Goal: Transaction & Acquisition: Book appointment/travel/reservation

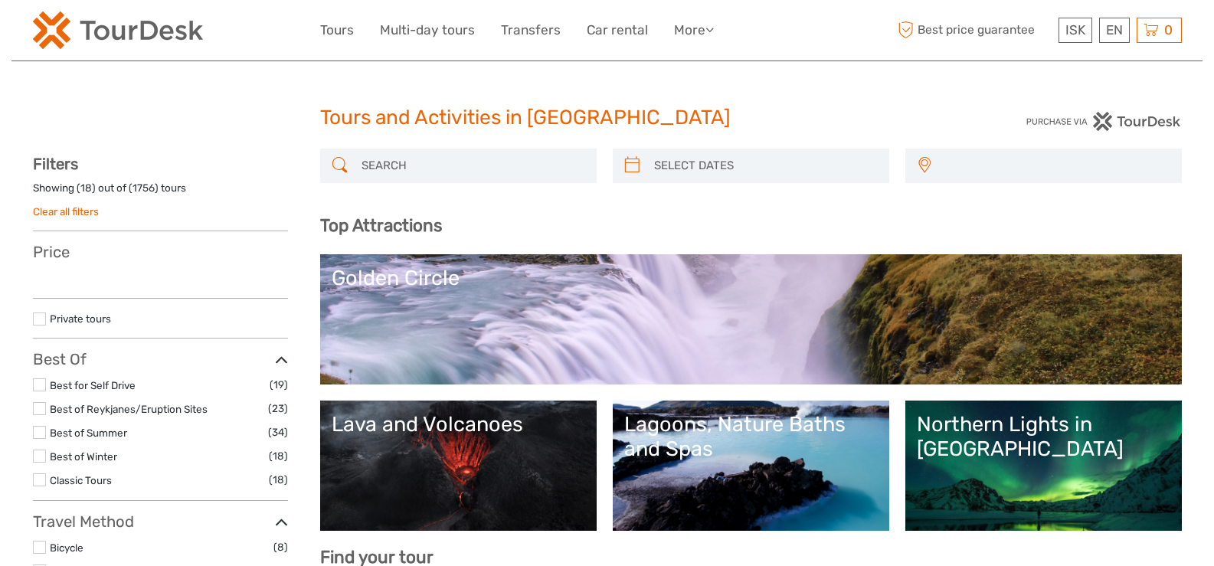
select select
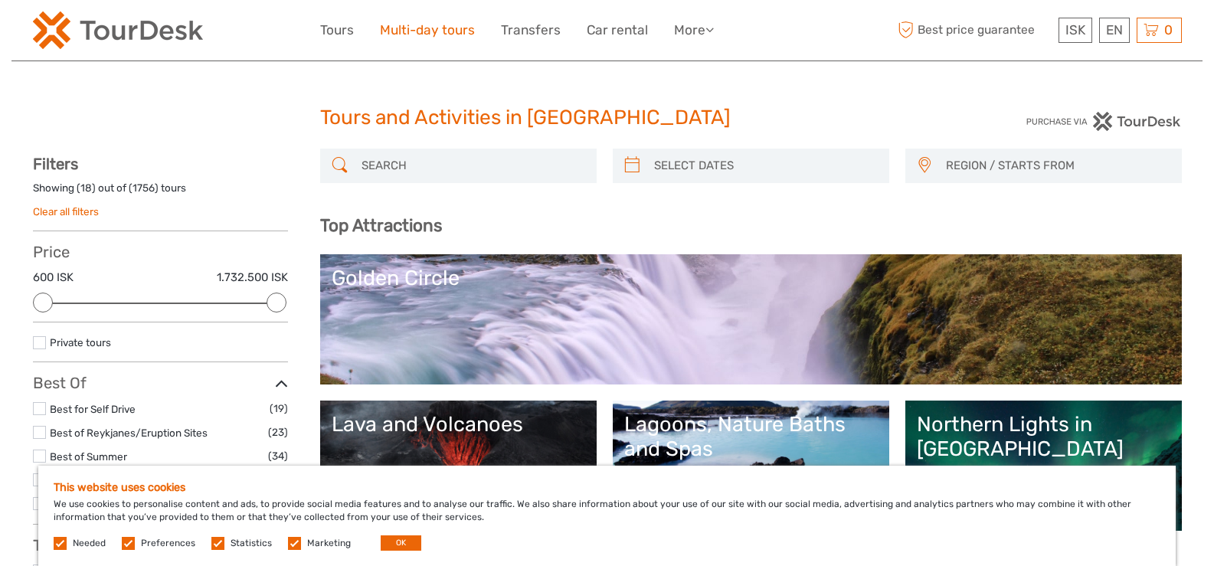
click at [439, 27] on link "Multi-day tours" at bounding box center [427, 30] width 95 height 22
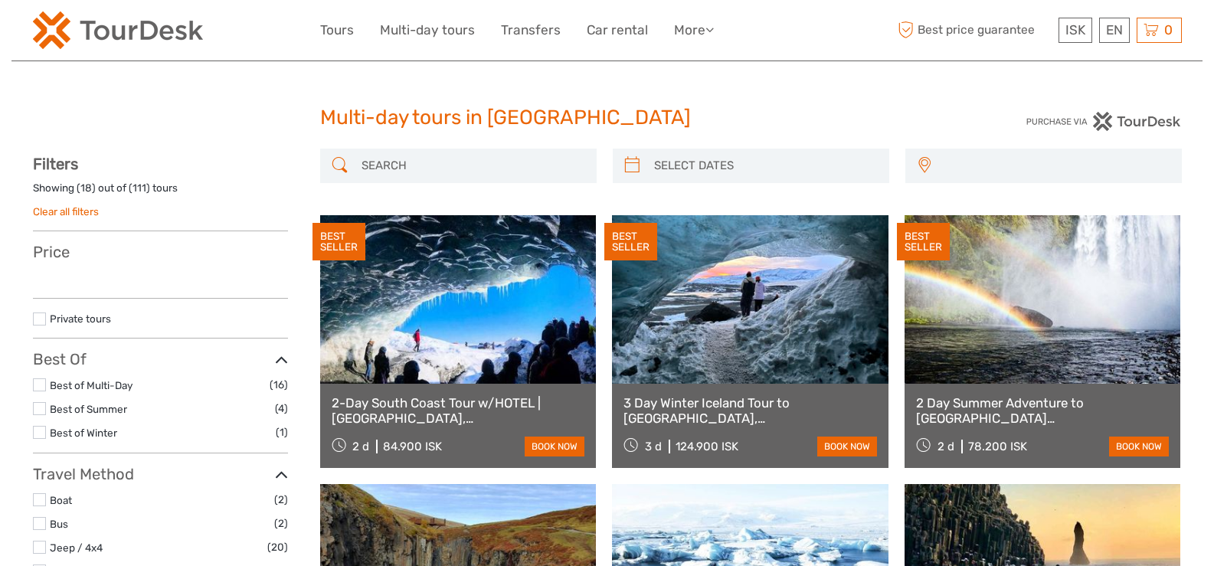
select select
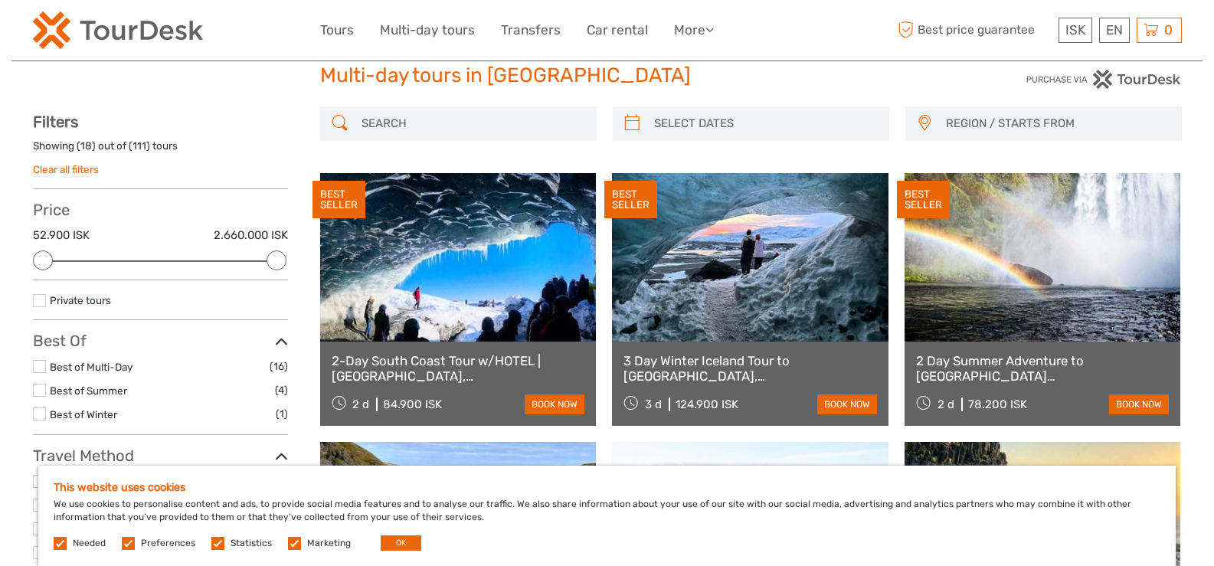
scroll to position [77, 0]
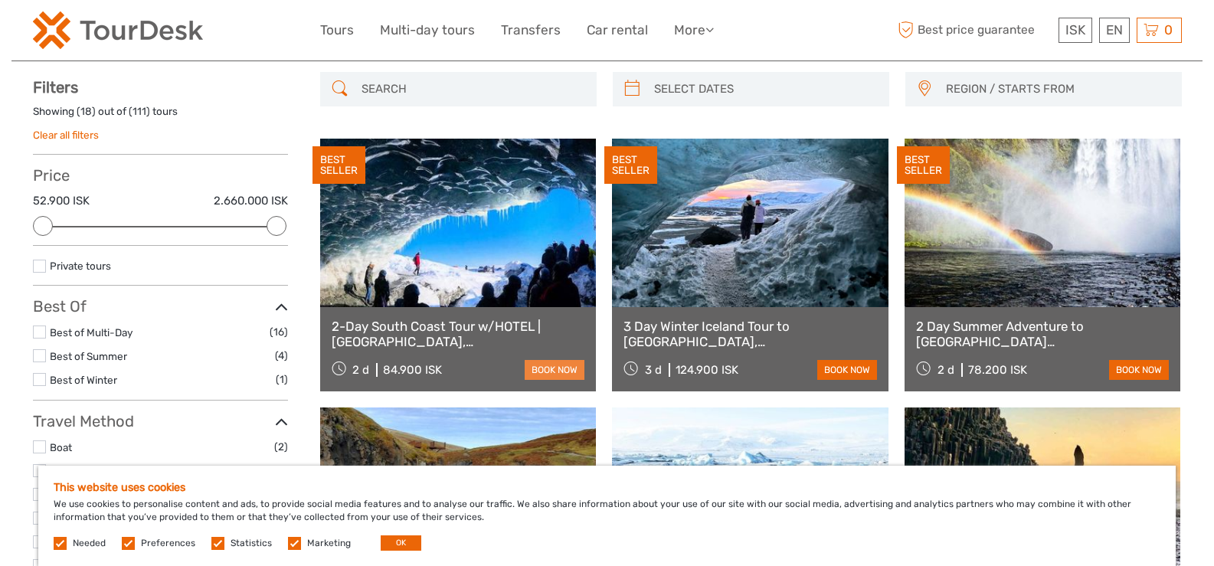
click at [534, 371] on link "book now" at bounding box center [555, 370] width 60 height 20
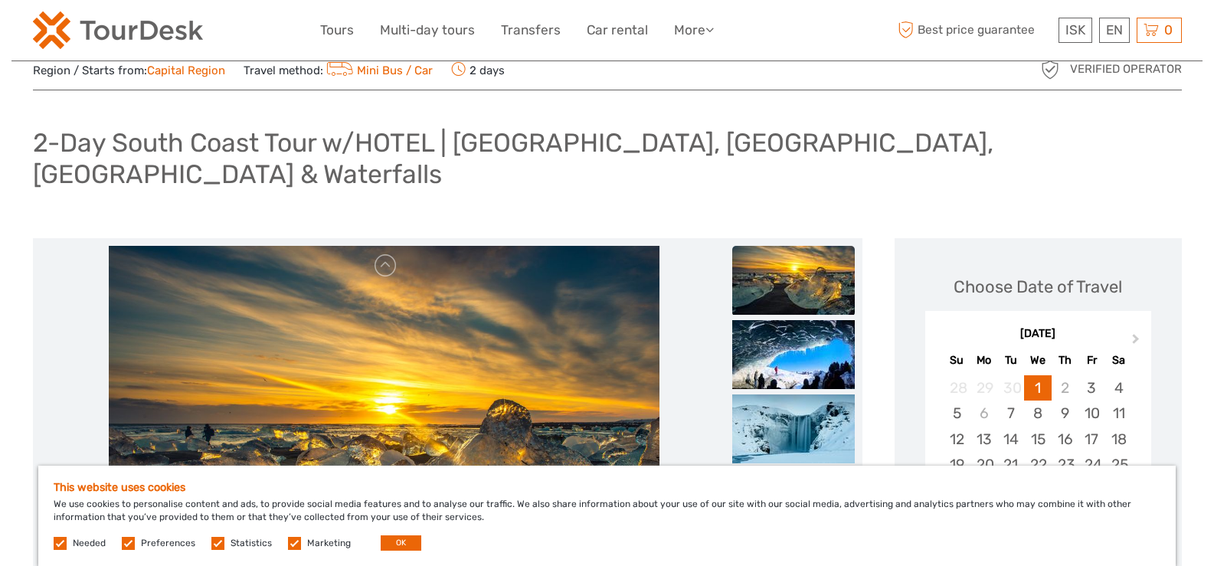
scroll to position [153, 0]
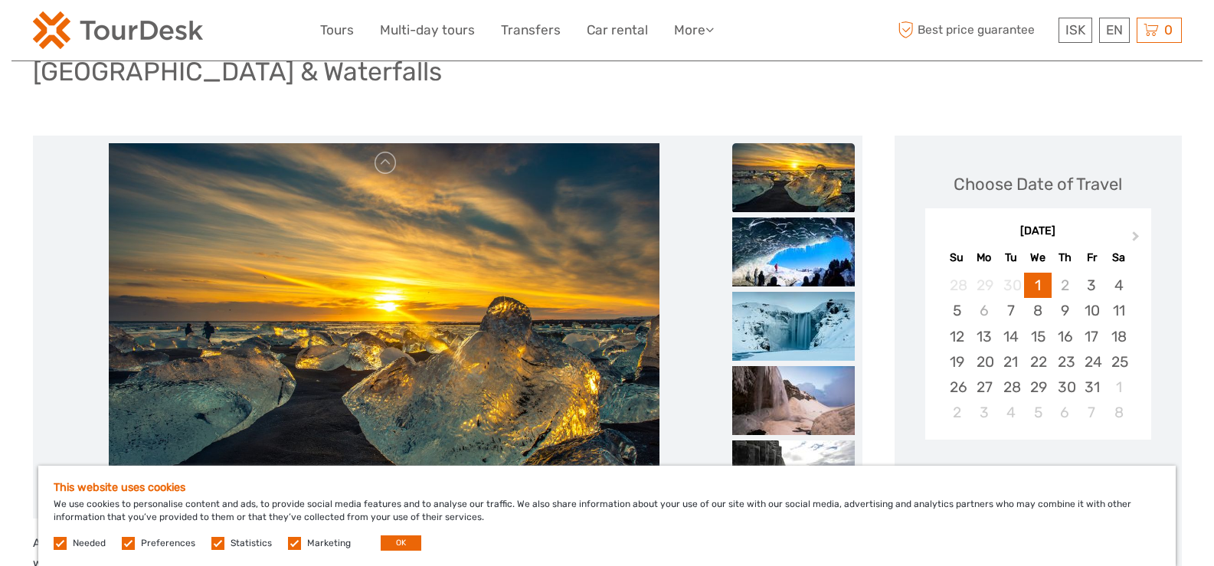
click at [58, 541] on label at bounding box center [60, 543] width 13 height 13
click at [128, 544] on label at bounding box center [128, 543] width 13 height 13
click at [0, 0] on input "checkbox" at bounding box center [0, 0] width 0 height 0
click at [214, 544] on label at bounding box center [217, 543] width 13 height 13
click at [0, 0] on input "checkbox" at bounding box center [0, 0] width 0 height 0
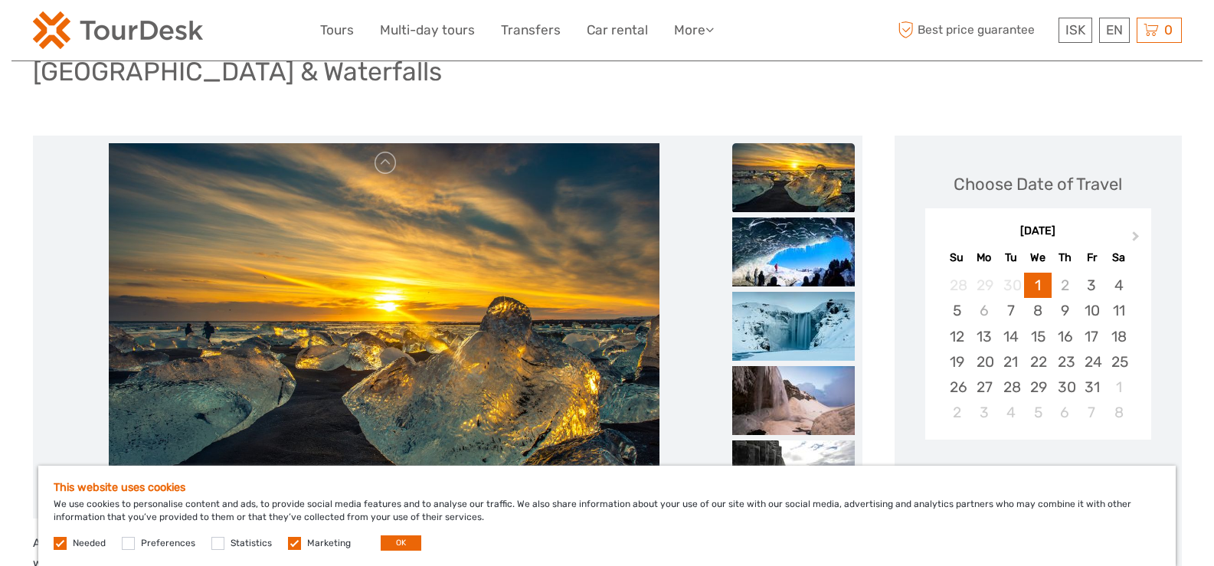
click at [290, 545] on label at bounding box center [294, 543] width 13 height 13
click at [0, 0] on input "checkbox" at bounding box center [0, 0] width 0 height 0
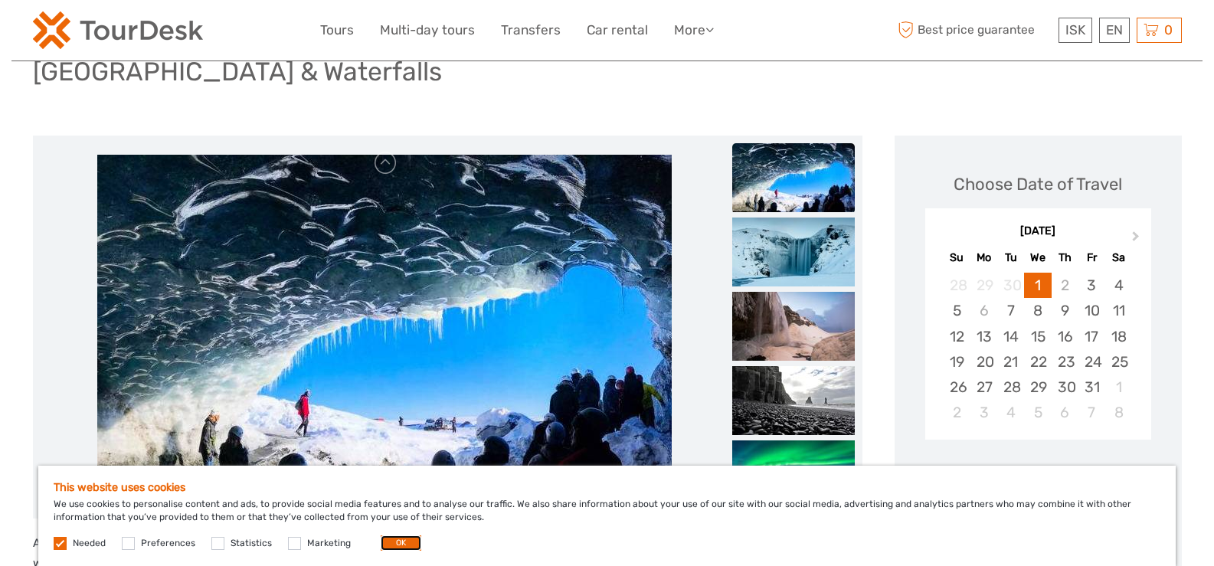
click at [398, 542] on button "OK" at bounding box center [401, 542] width 41 height 15
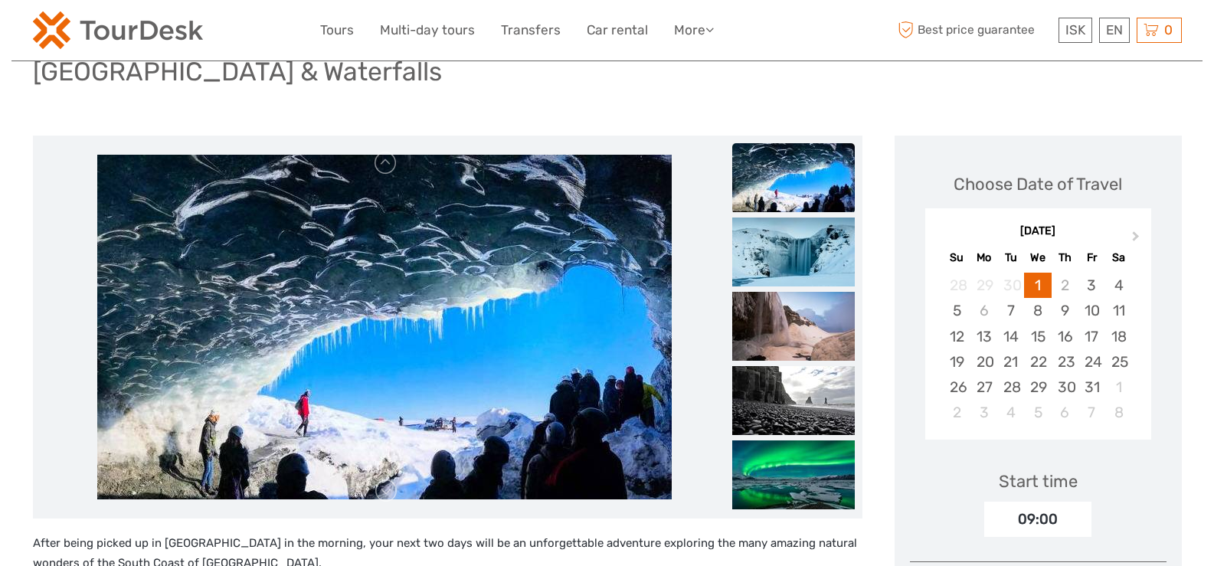
click at [976, 224] on div "October 2025" at bounding box center [1038, 232] width 226 height 16
click at [1140, 227] on button "Next Month" at bounding box center [1137, 239] width 25 height 25
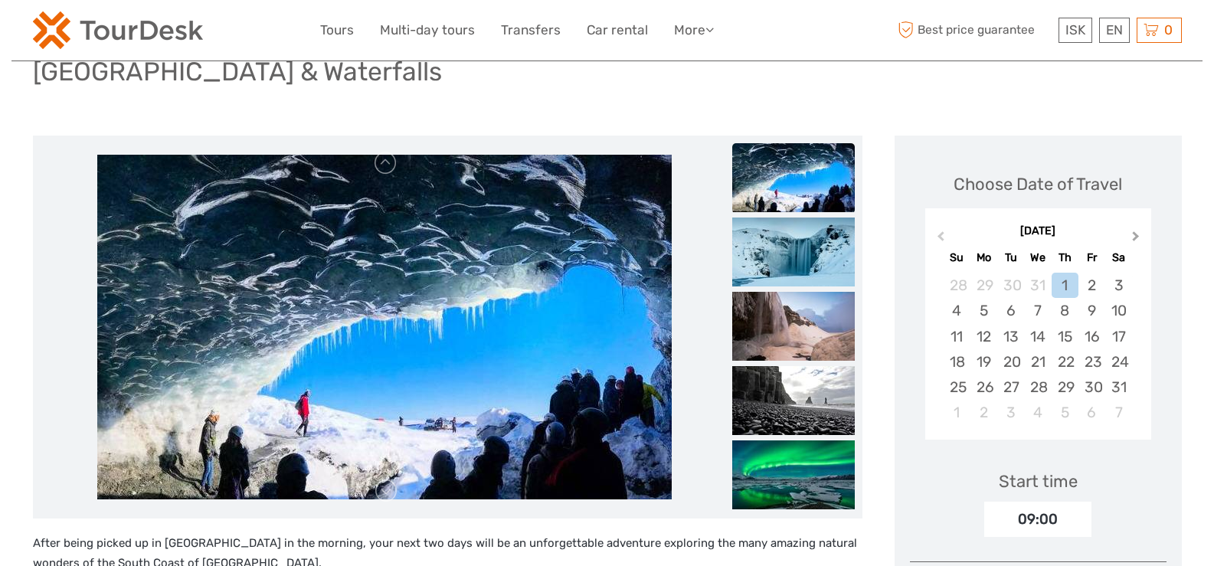
click at [1140, 227] on button "Next Month" at bounding box center [1137, 239] width 25 height 25
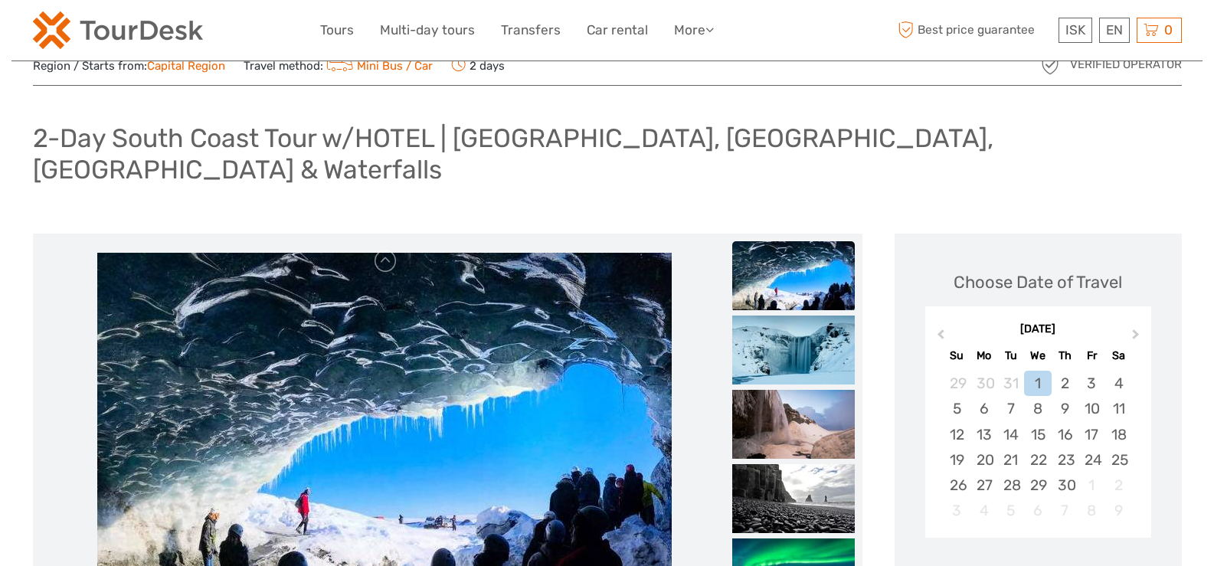
scroll to position [0, 0]
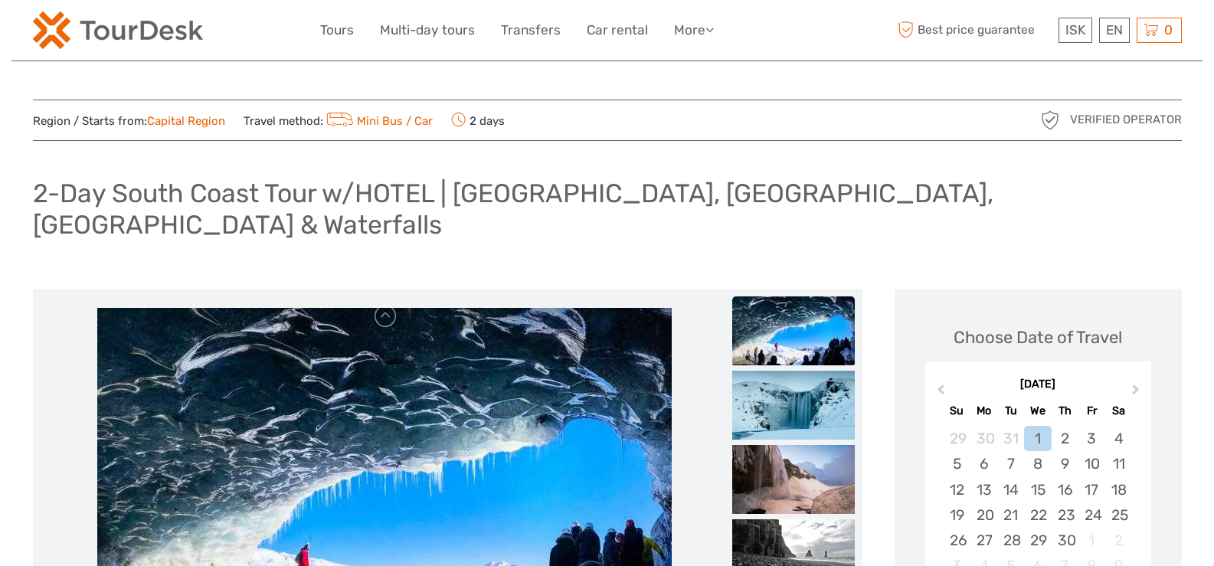
click at [134, 35] on img at bounding box center [118, 30] width 170 height 38
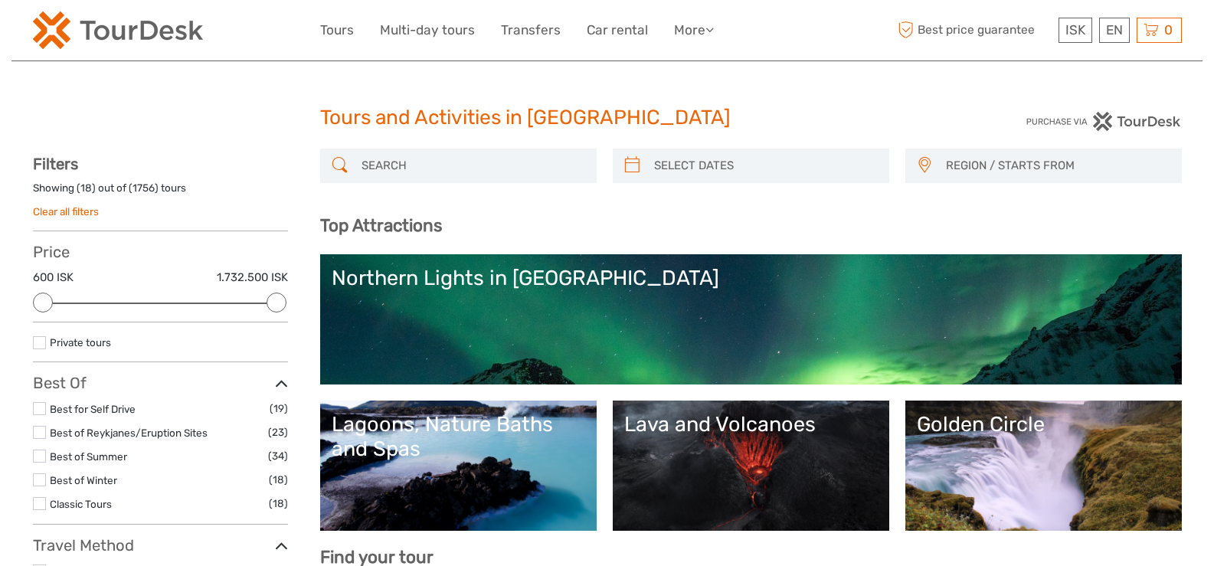
select select
click at [440, 31] on link "Multi-day tours" at bounding box center [427, 30] width 95 height 22
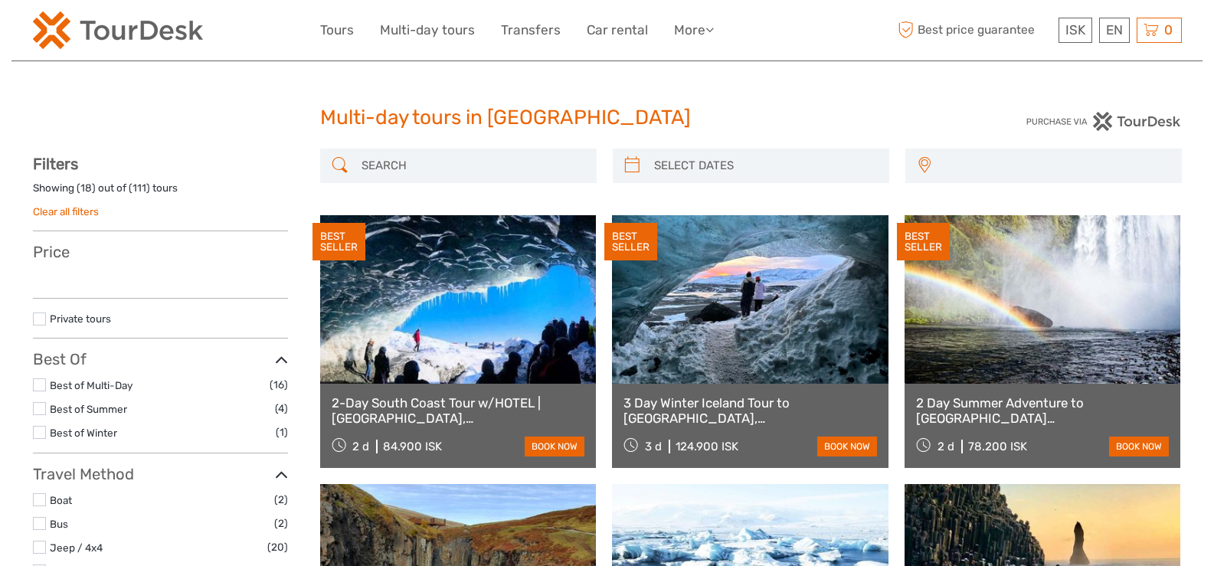
select select
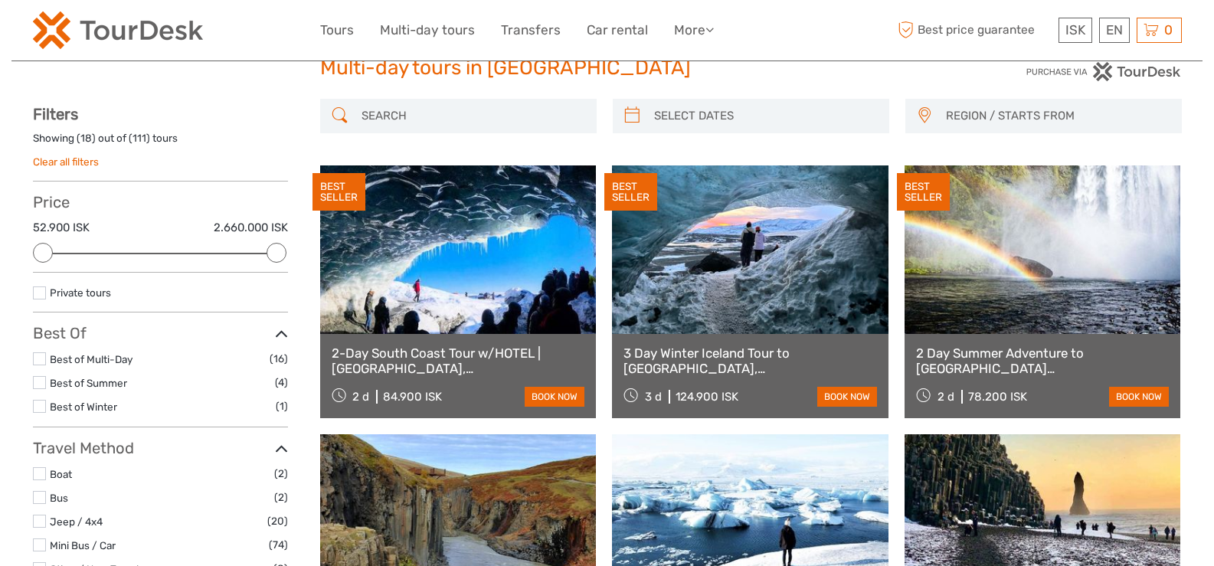
scroll to position [77, 0]
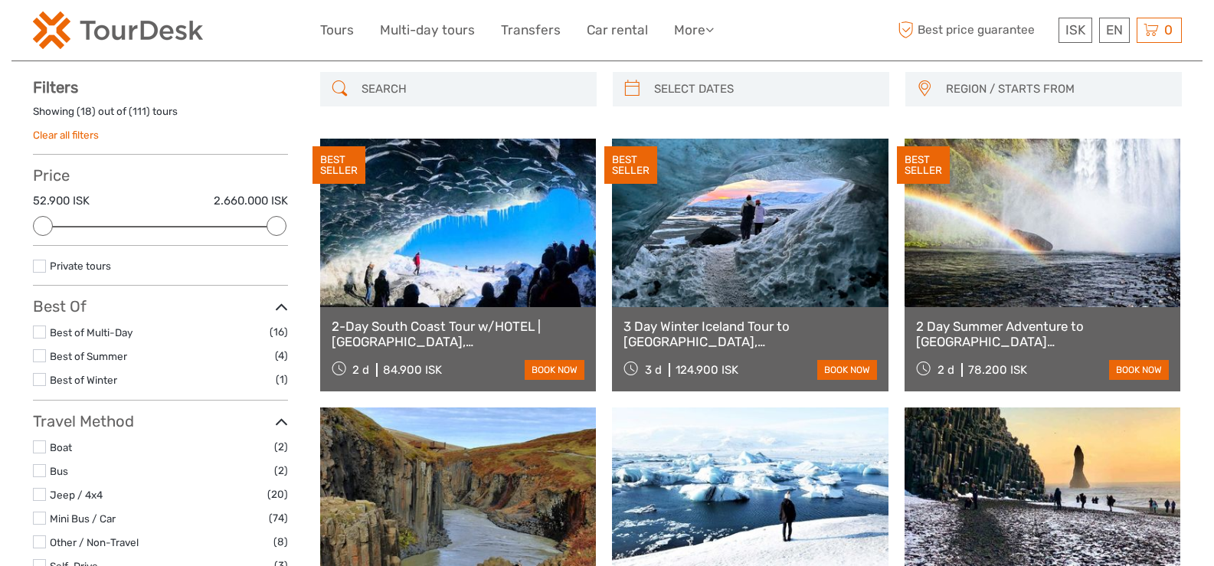
click at [991, 239] on link at bounding box center [1042, 223] width 276 height 168
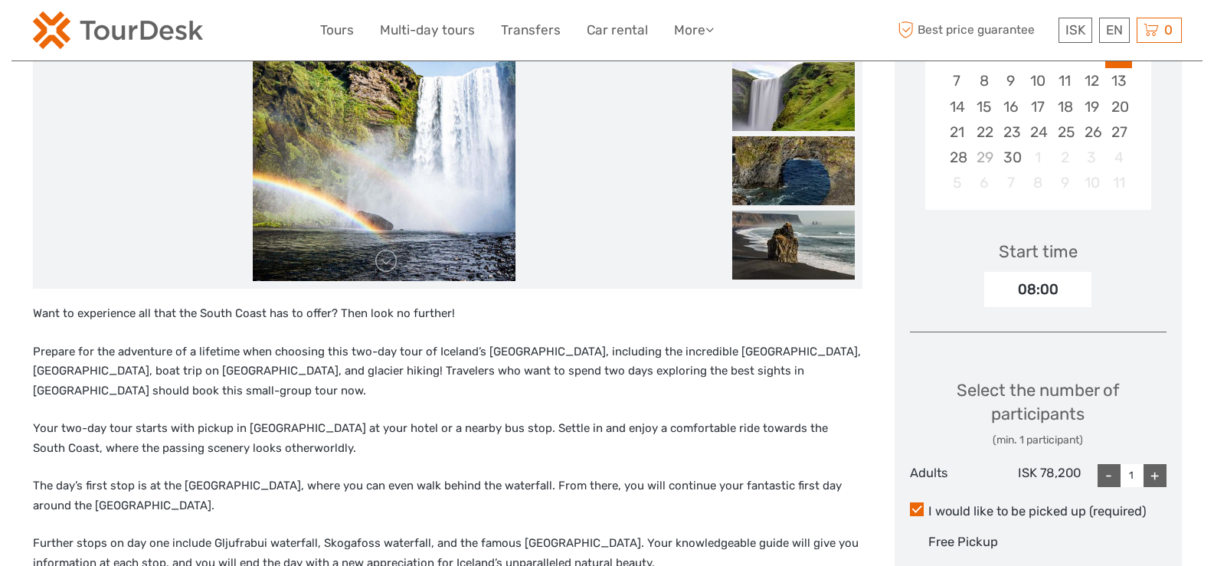
scroll to position [306, 0]
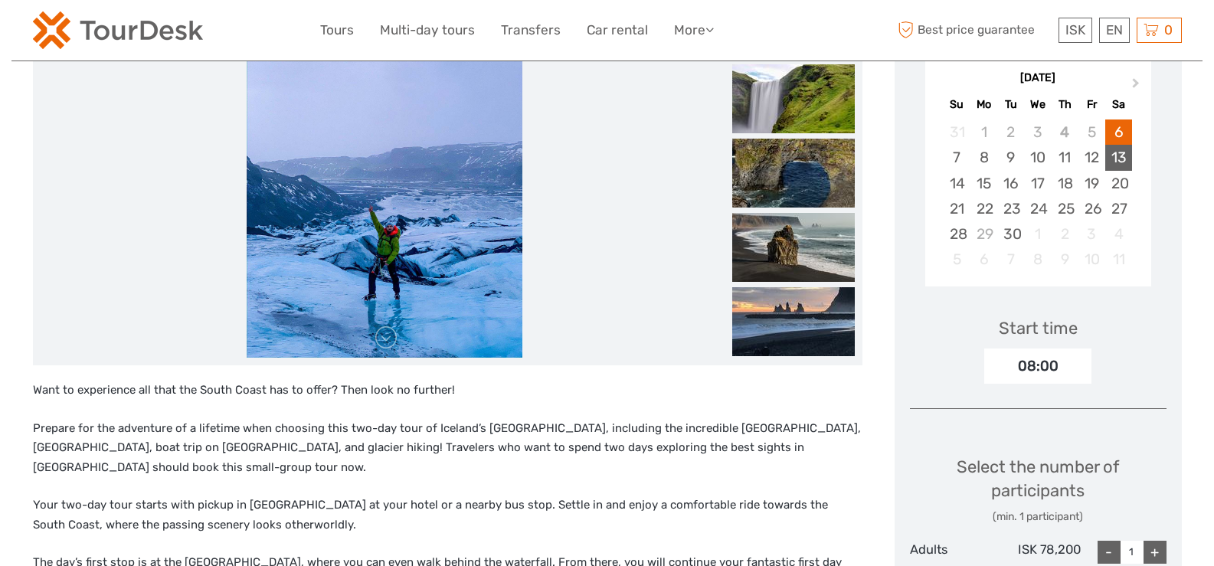
click at [1113, 155] on div "13" at bounding box center [1118, 157] width 27 height 25
click at [1089, 155] on div "12" at bounding box center [1091, 157] width 27 height 25
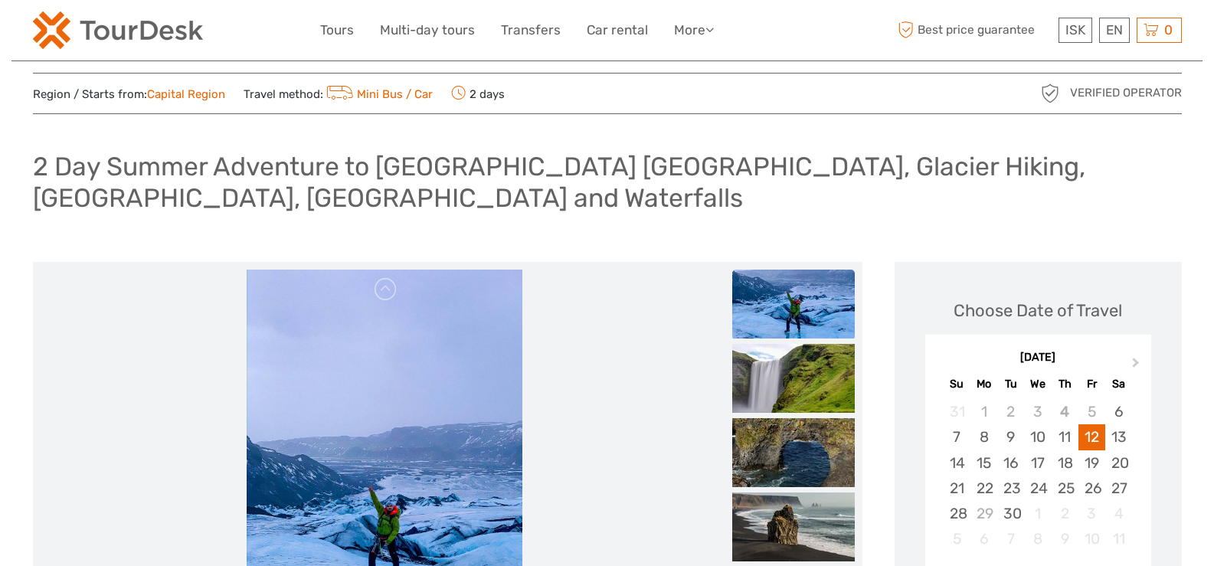
scroll to position [0, 0]
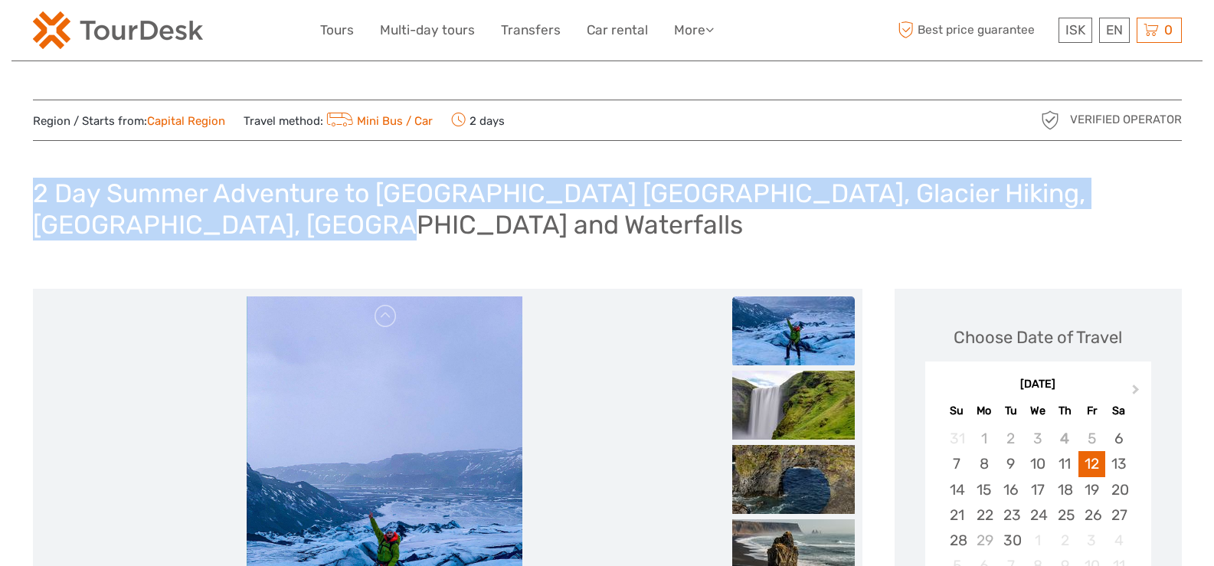
drag, startPoint x: 33, startPoint y: 192, endPoint x: 843, endPoint y: 240, distance: 811.6
click at [872, 229] on h1 "2 Day Summer Adventure to [GEOGRAPHIC_DATA] [GEOGRAPHIC_DATA], Glacier Hiking, …" at bounding box center [607, 209] width 1149 height 62
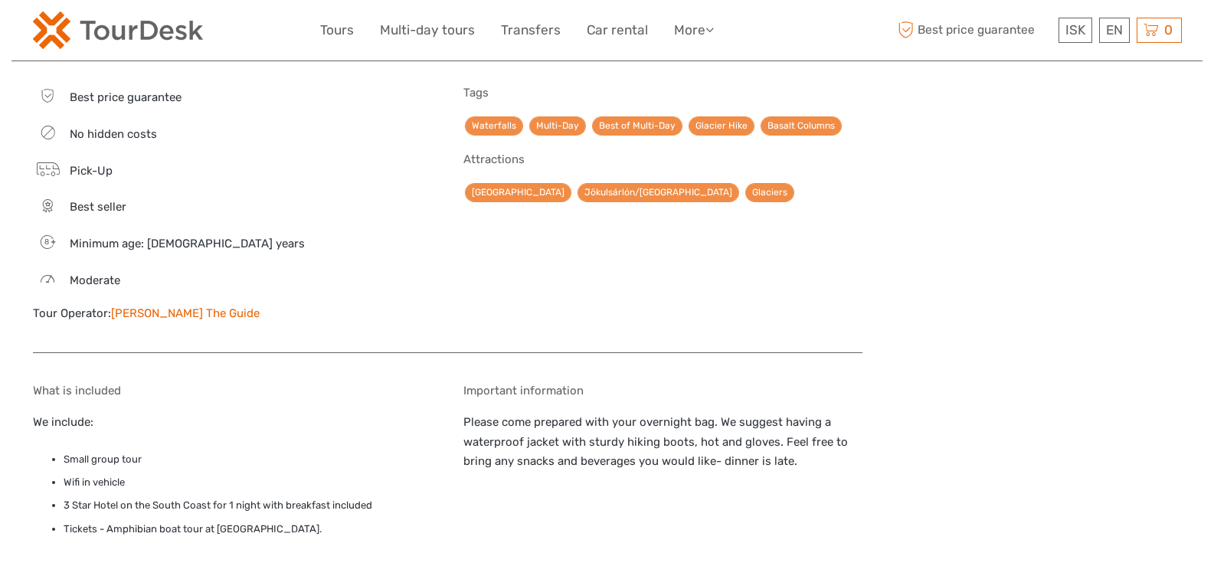
scroll to position [1608, 0]
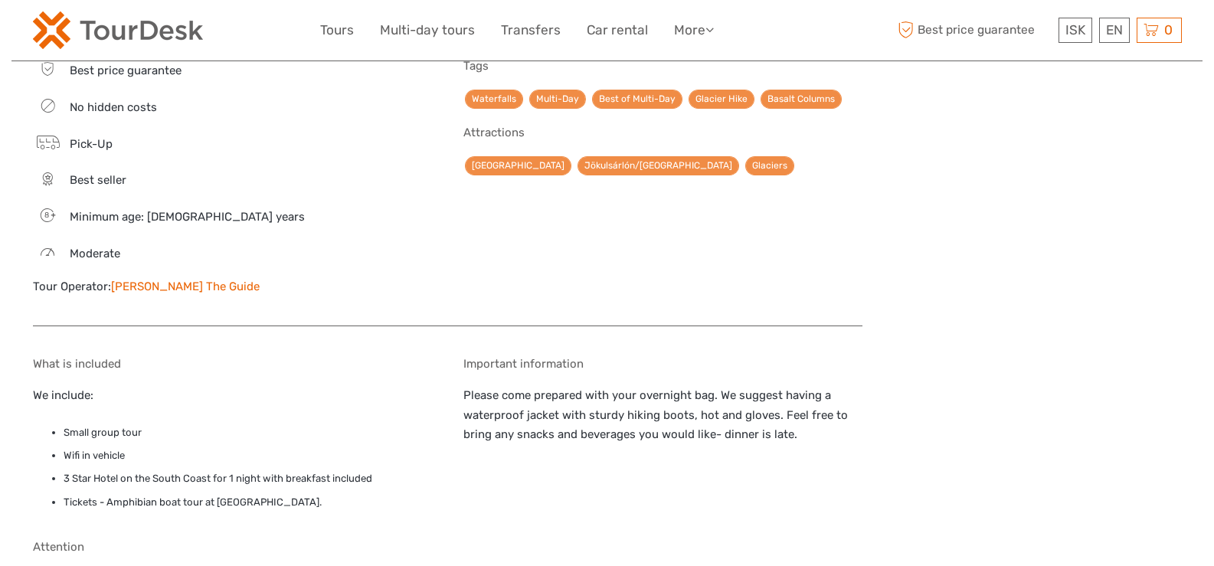
drag, startPoint x: 64, startPoint y: 388, endPoint x: 382, endPoint y: 461, distance: 326.0
click at [382, 461] on ul "Small group tour Wifi in vehicle 3 Star Hotel on the South Coast for 1 night wi…" at bounding box center [232, 467] width 399 height 87
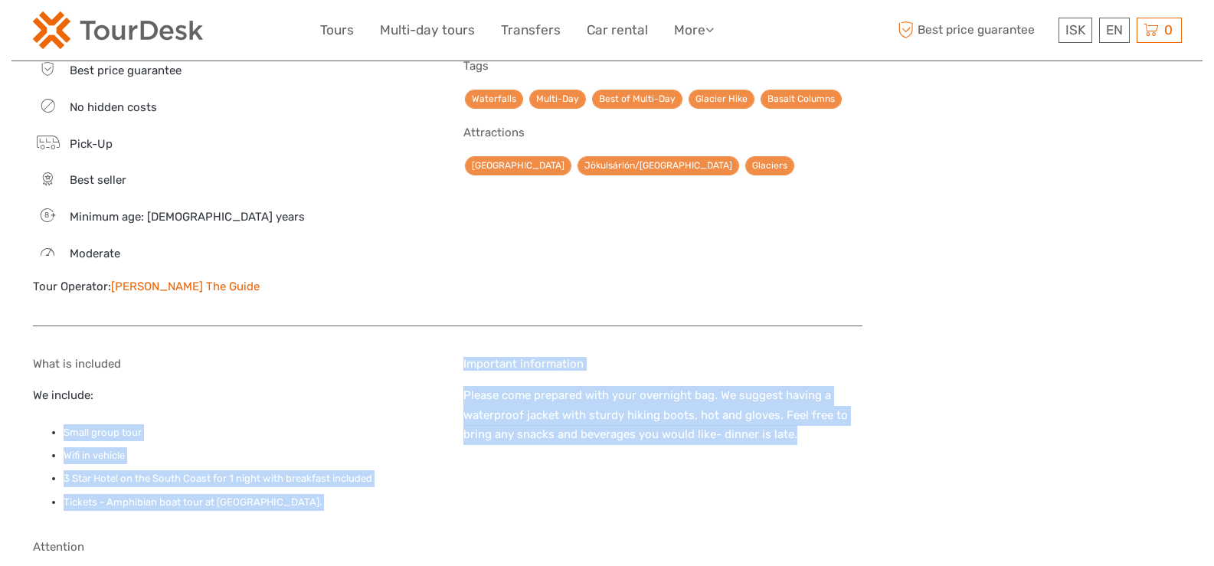
drag, startPoint x: 442, startPoint y: 361, endPoint x: 826, endPoint y: 401, distance: 386.4
click at [826, 401] on div "What is included We include: Small group tour Wifi in vehicle 3 Star Hotel on t…" at bounding box center [447, 568] width 829 height 453
click at [826, 401] on p "Please come prepared with your overnight bag. We suggest having a waterproof ja…" at bounding box center [662, 415] width 399 height 59
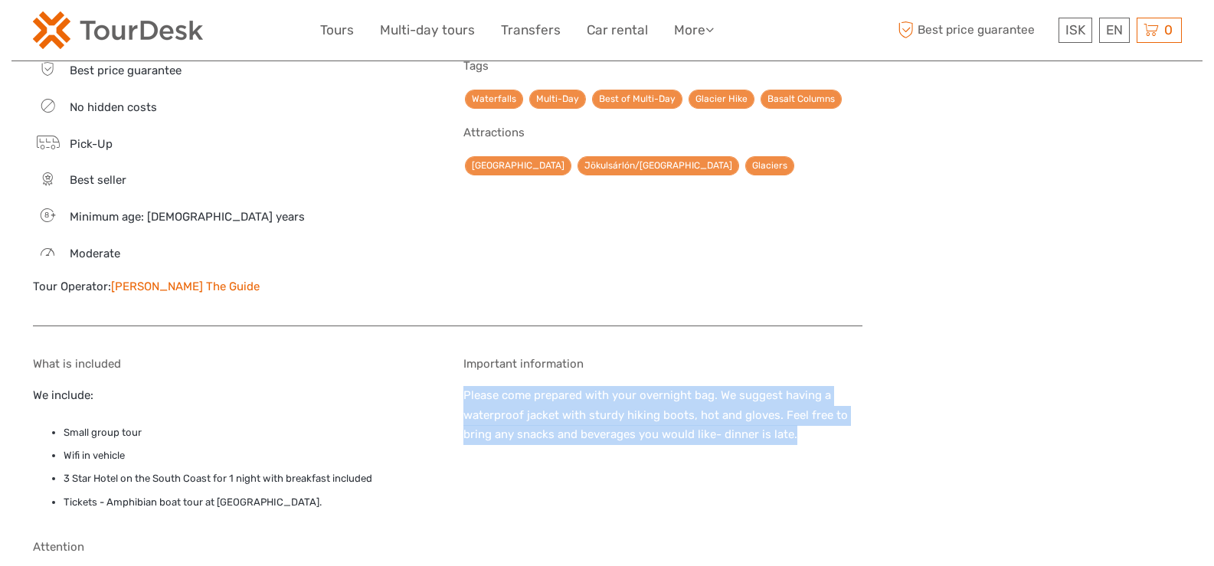
drag, startPoint x: 842, startPoint y: 404, endPoint x: 453, endPoint y: 362, distance: 391.2
click at [453, 362] on div "What is included We include: Small group tour Wifi in vehicle 3 Star Hotel on t…" at bounding box center [447, 568] width 829 height 453
click at [511, 417] on div "Important information Please come prepared with your overnight bag. We suggest …" at bounding box center [662, 437] width 399 height 160
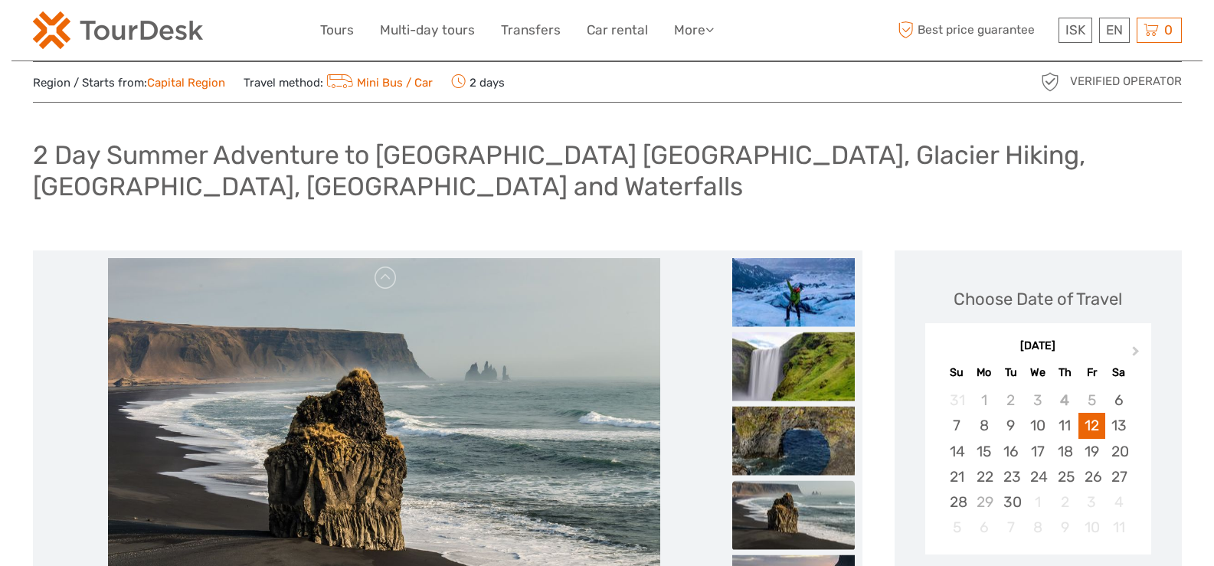
scroll to position [0, 0]
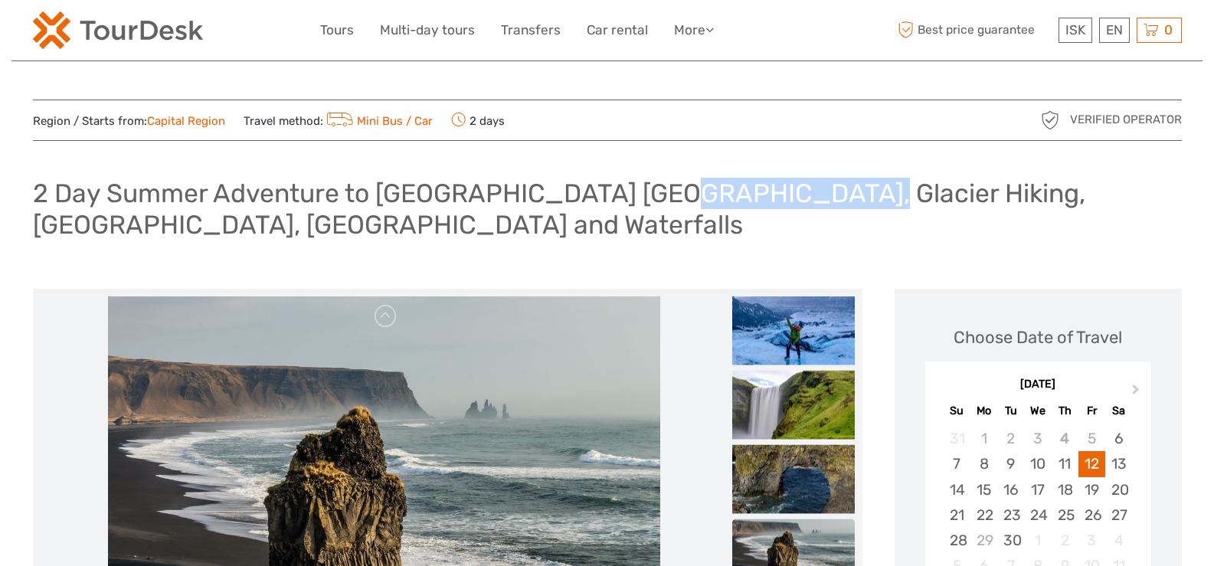
drag, startPoint x: 650, startPoint y: 191, endPoint x: 800, endPoint y: 197, distance: 150.2
click at [800, 197] on h1 "2 Day Summer Adventure to Icelands South Coast, Glacier Hiking, Jökulsárlón, Di…" at bounding box center [607, 209] width 1149 height 62
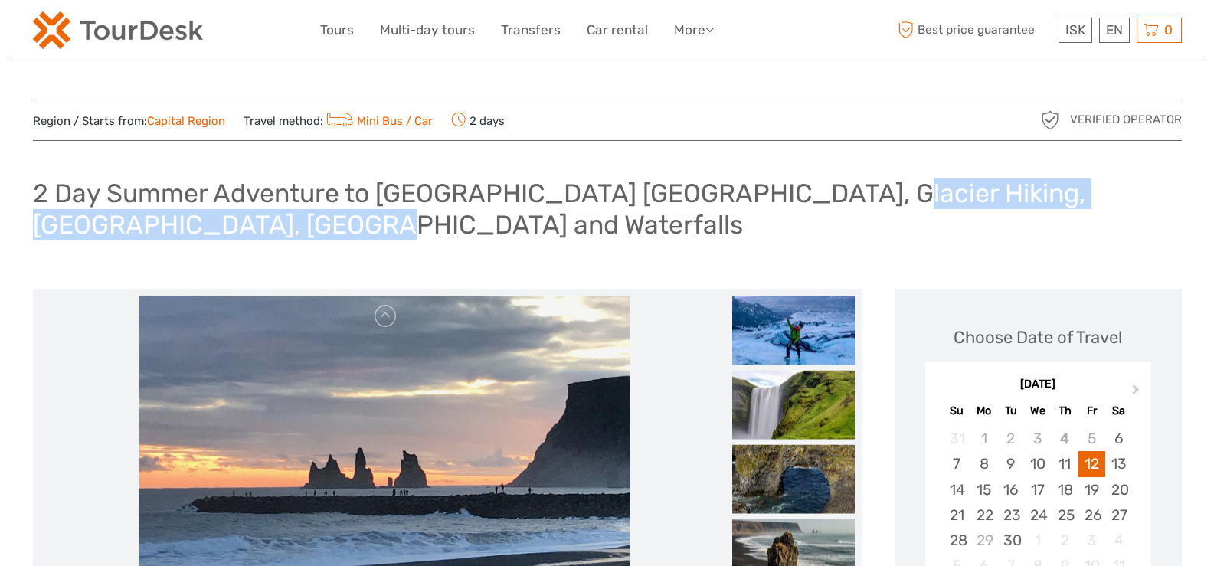
drag, startPoint x: 819, startPoint y: 201, endPoint x: 956, endPoint y: 225, distance: 139.9
click at [956, 225] on h1 "2 Day Summer Adventure to Icelands South Coast, Glacier Hiking, Jökulsárlón, Di…" at bounding box center [607, 209] width 1149 height 62
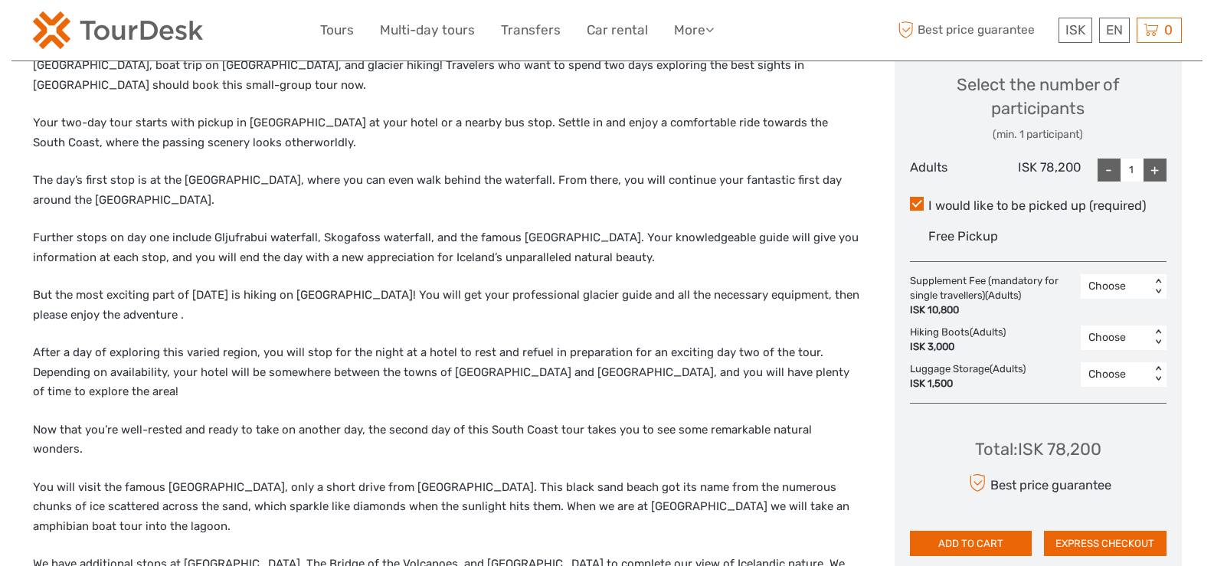
scroll to position [689, 0]
click at [1021, 286] on div "Supplement Fee (mandatory for single travellers) (Adults) ISK 10,800" at bounding box center [995, 295] width 171 height 44
click at [1158, 286] on div "< >" at bounding box center [1157, 286] width 13 height 16
click at [1106, 352] on div "1" at bounding box center [1123, 351] width 70 height 26
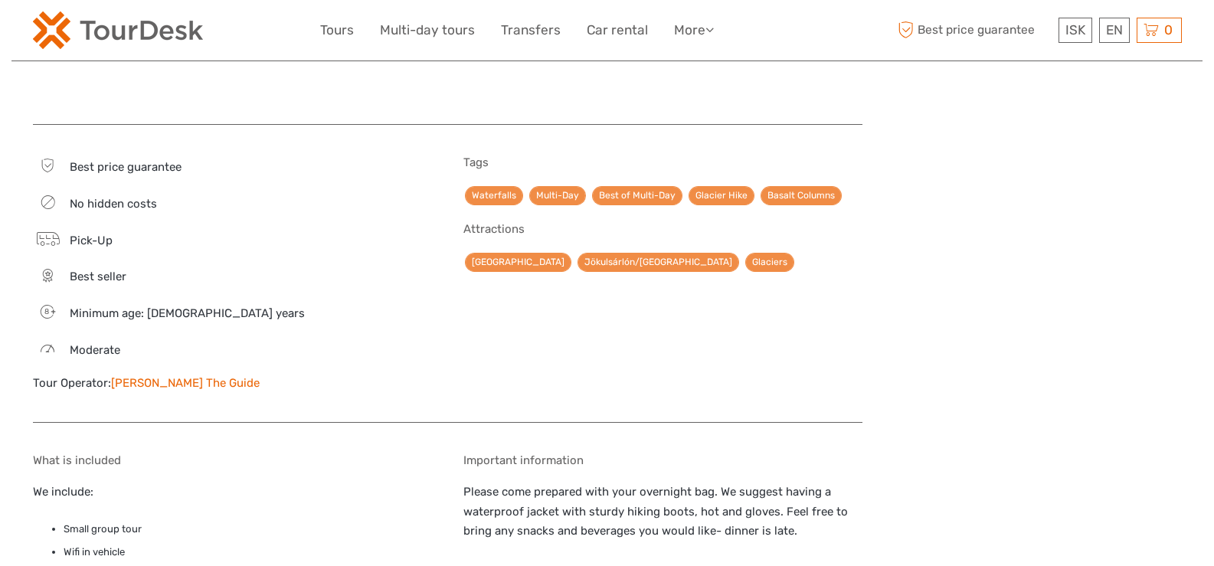
scroll to position [1532, 0]
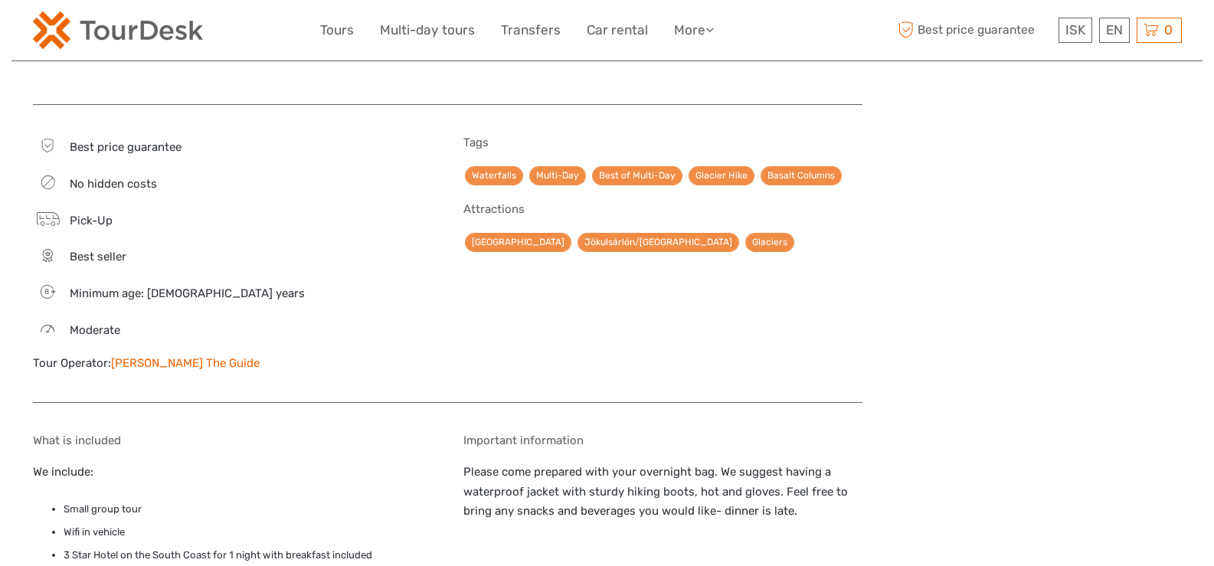
click at [138, 356] on link "David The Guide" at bounding box center [185, 363] width 149 height 14
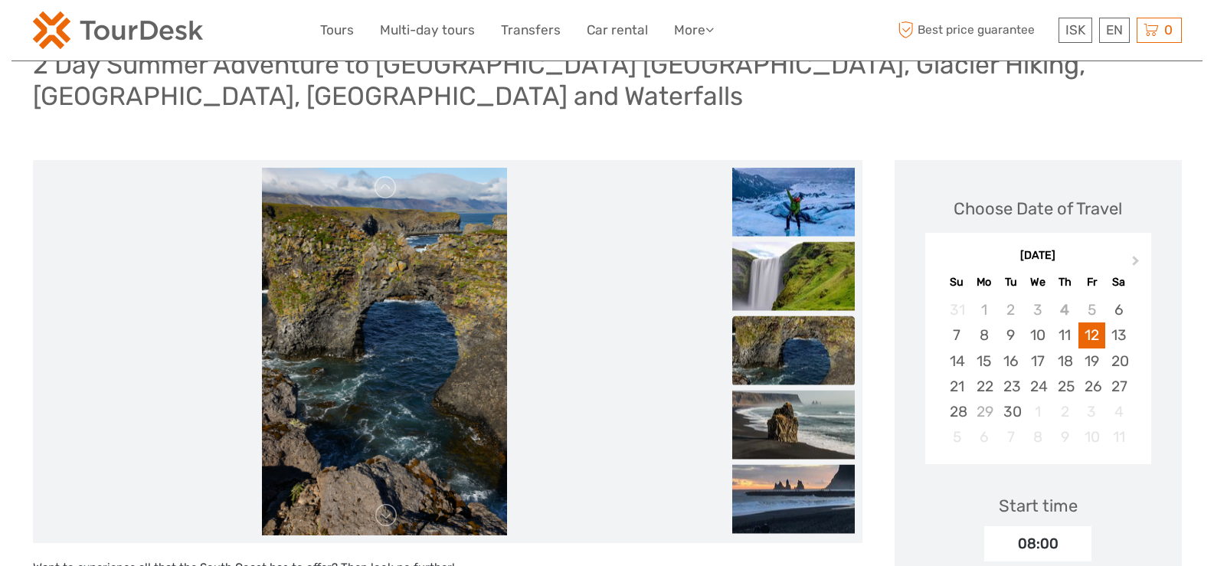
scroll to position [0, 0]
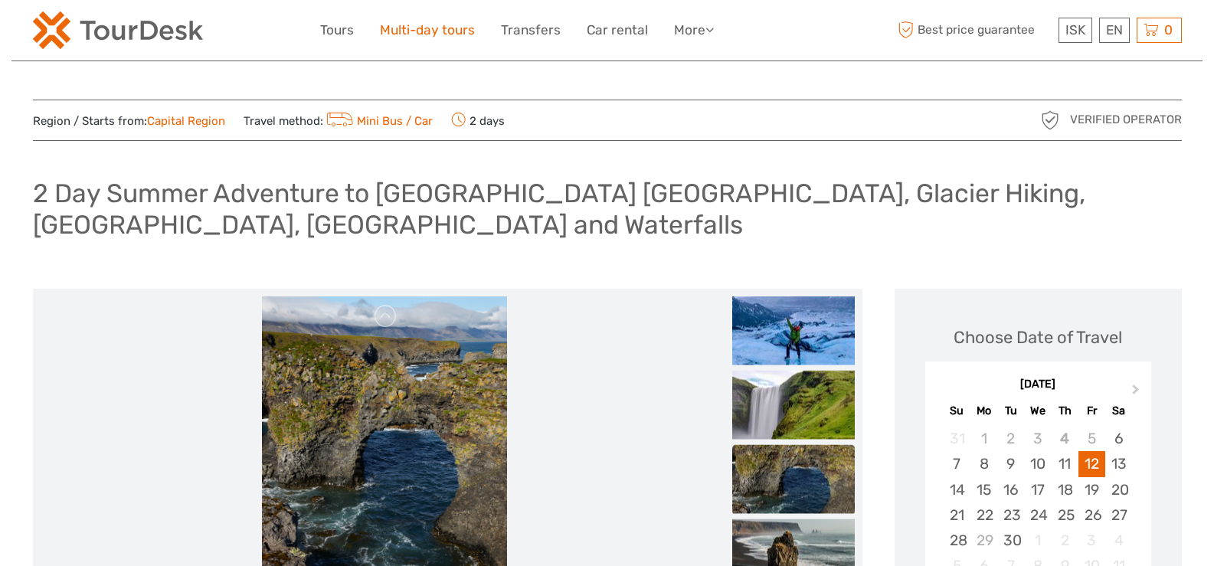
click at [435, 30] on link "Multi-day tours" at bounding box center [427, 30] width 95 height 22
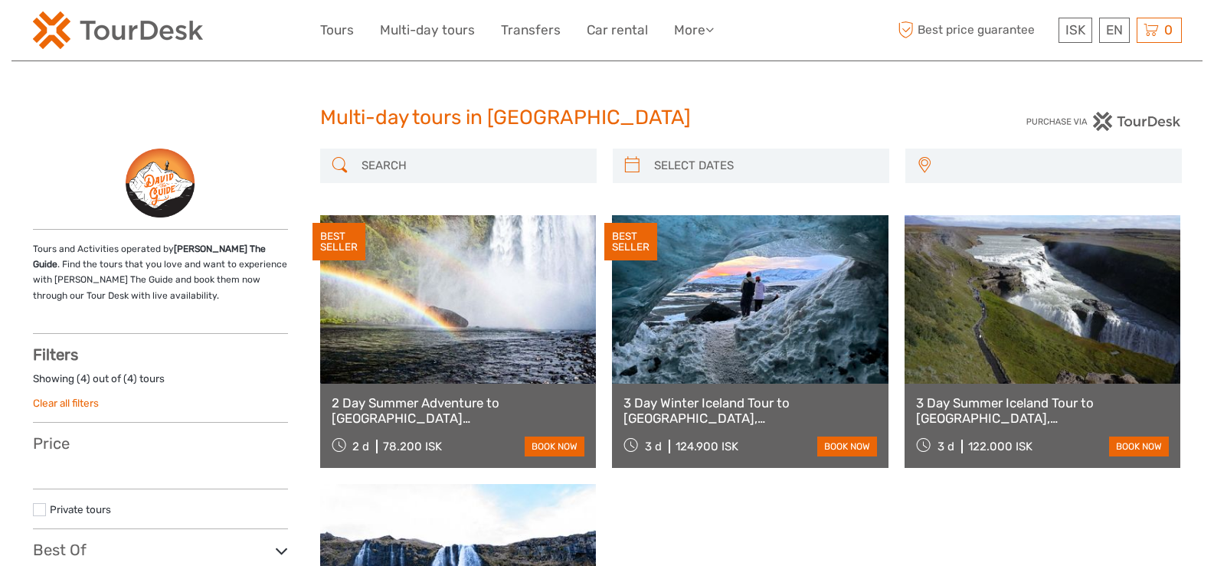
select select
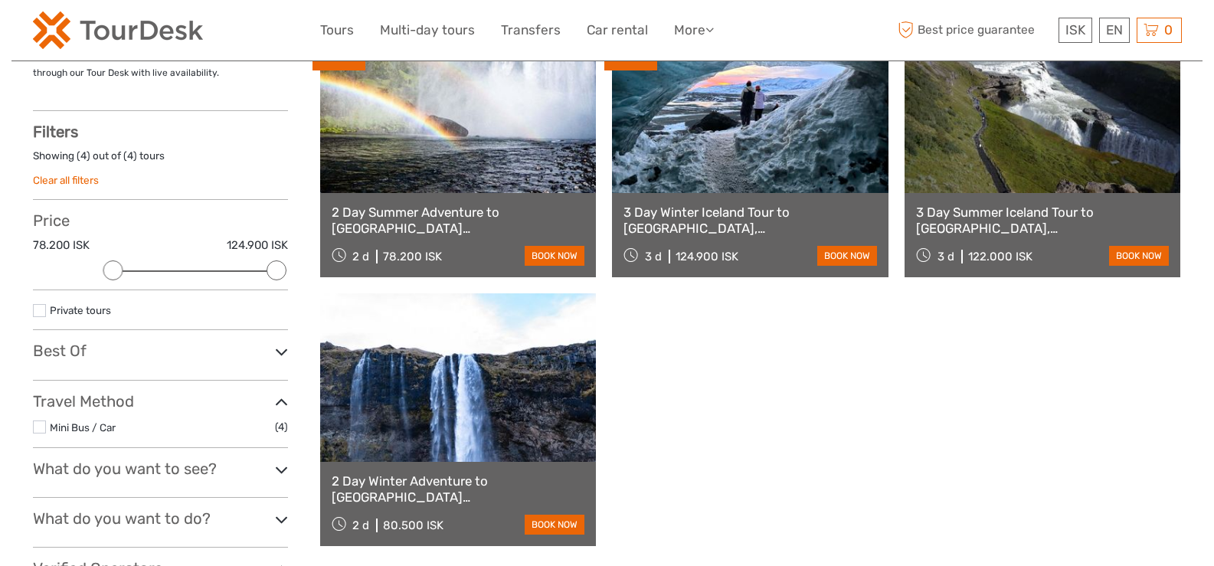
scroll to position [153, 0]
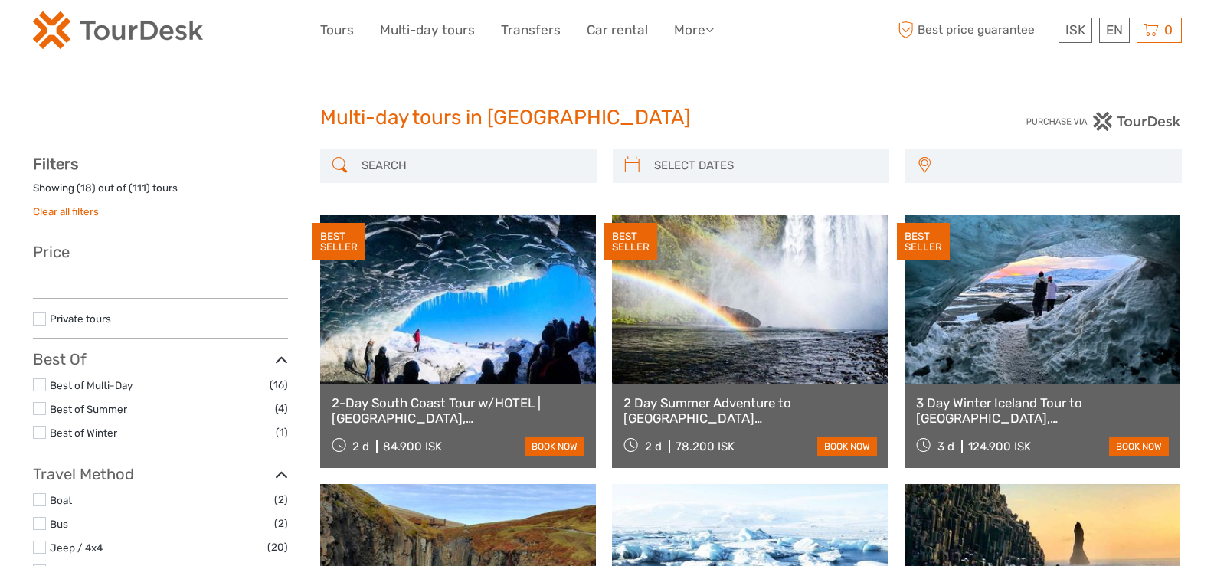
select select
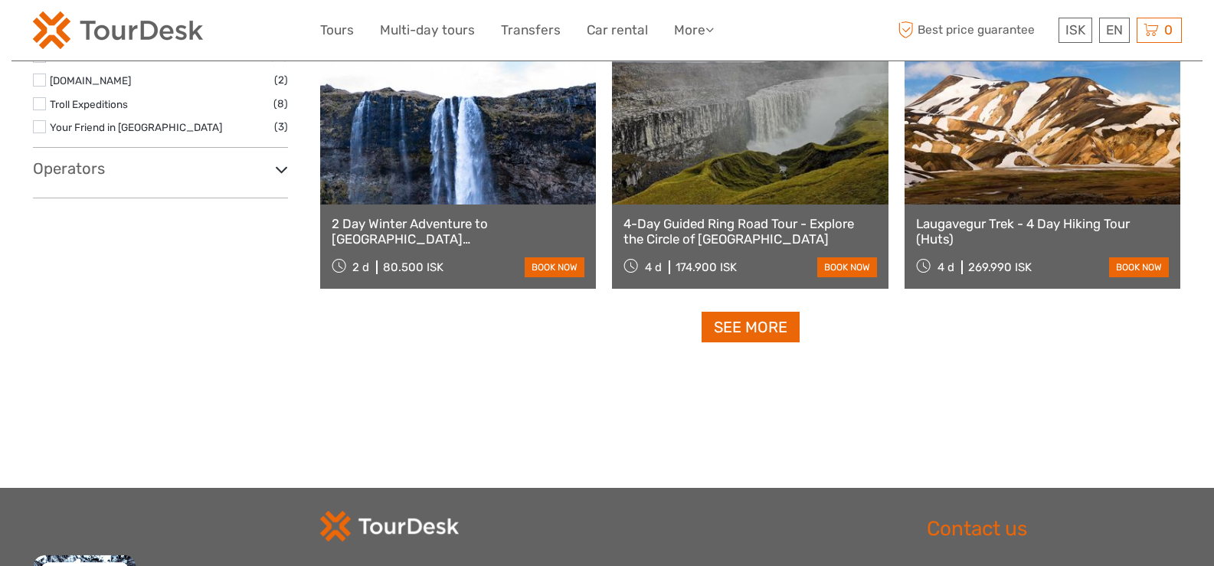
scroll to position [1532, 0]
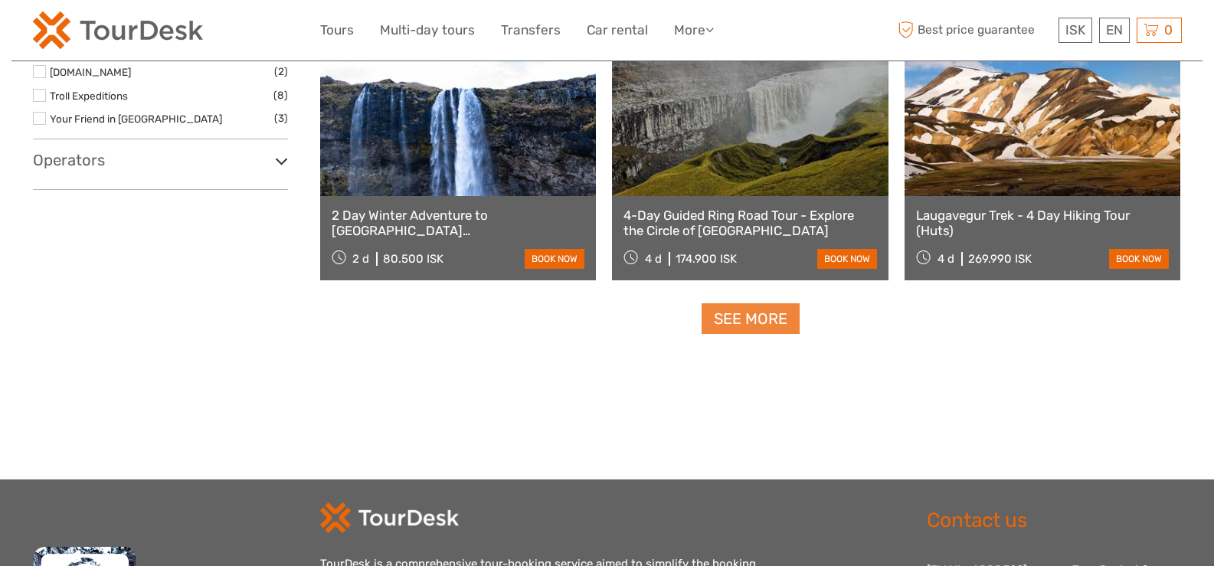
click at [718, 329] on link "See more" at bounding box center [750, 318] width 98 height 31
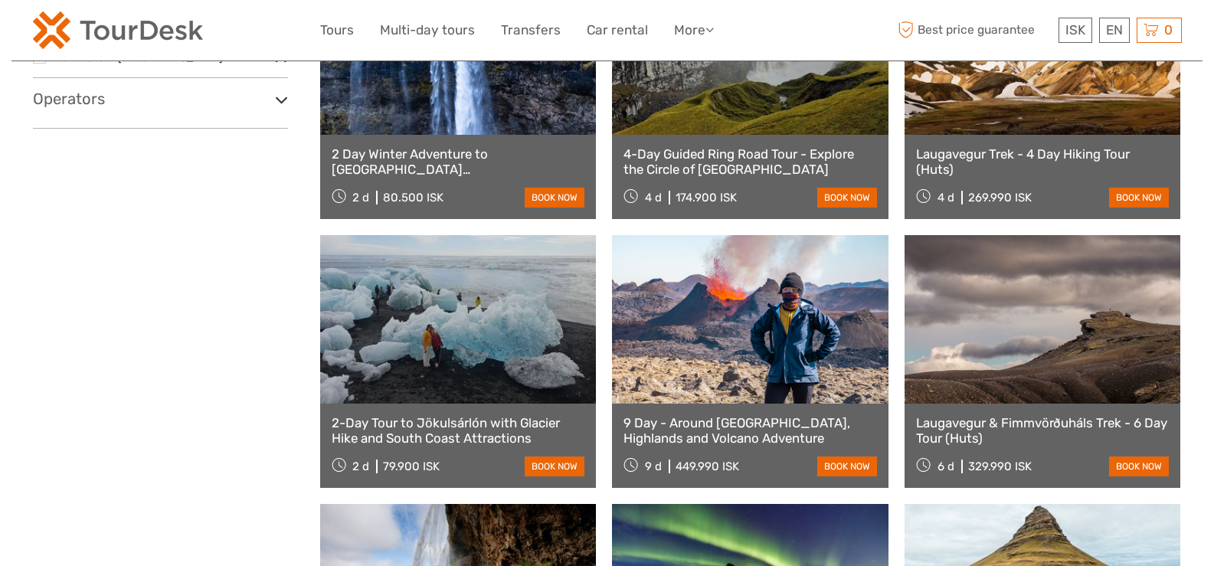
scroll to position [1685, 0]
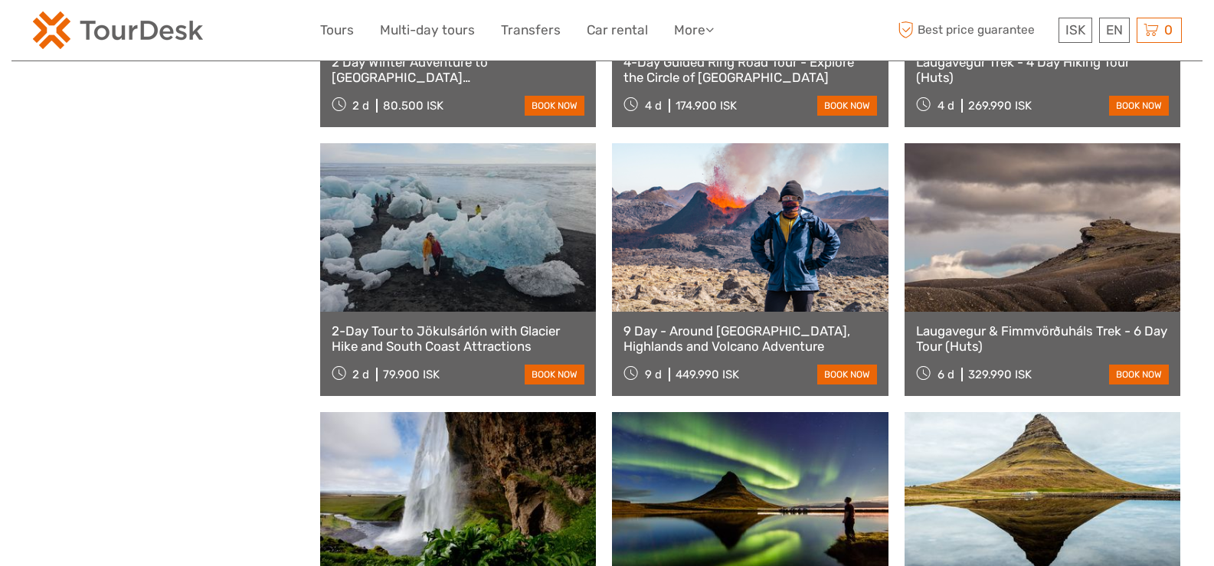
click at [434, 247] on link at bounding box center [458, 227] width 276 height 168
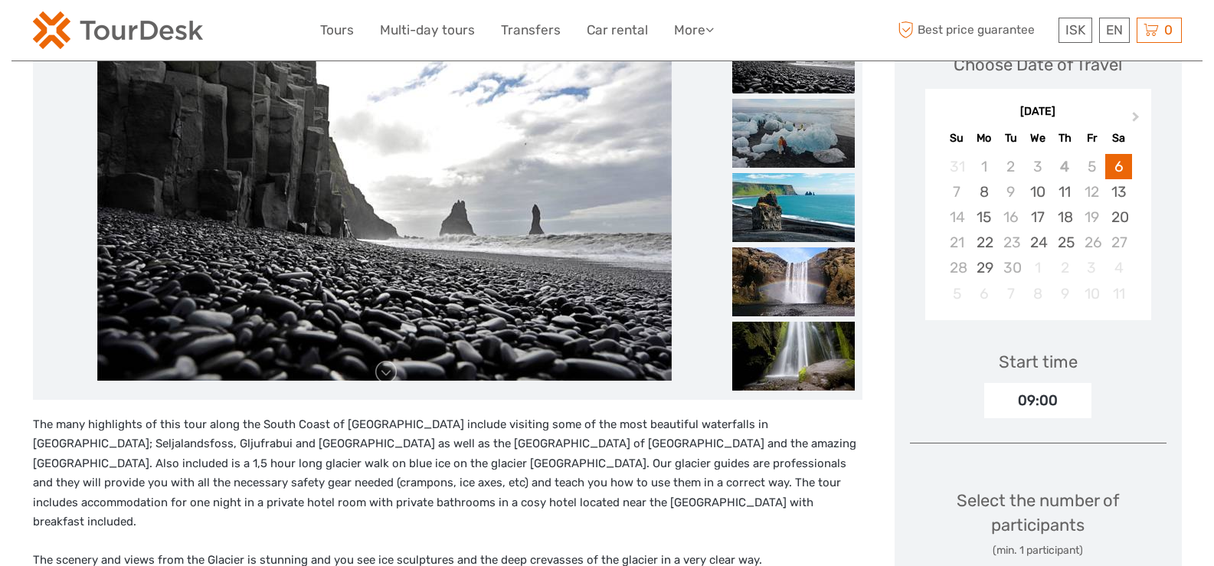
scroll to position [153, 0]
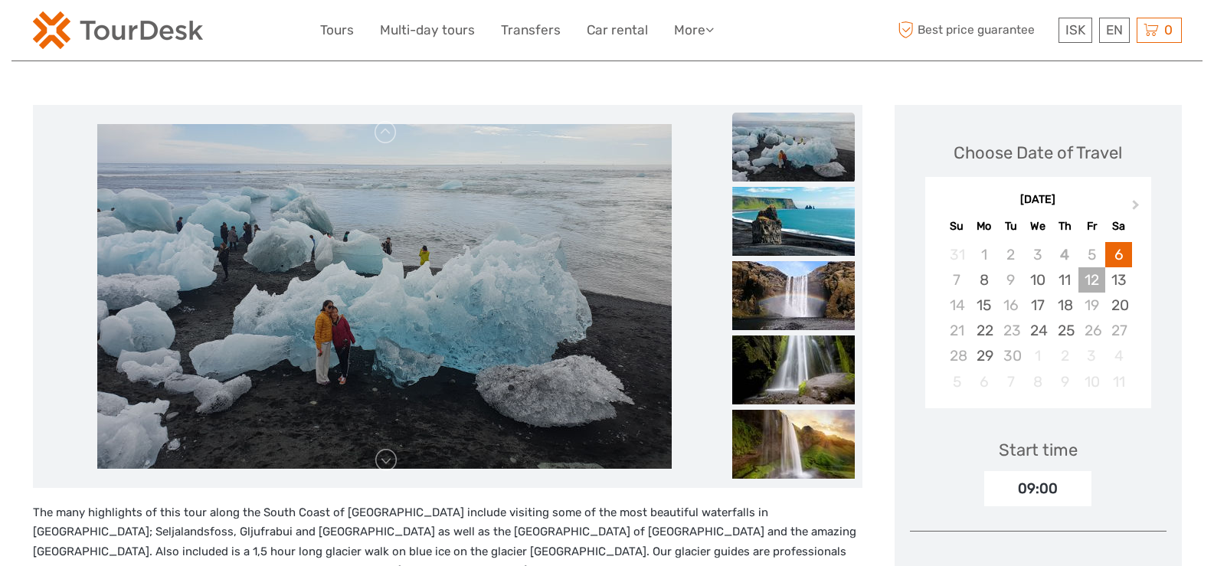
click at [1100, 278] on div "12" at bounding box center [1091, 279] width 27 height 25
click at [1116, 276] on div "13" at bounding box center [1118, 279] width 27 height 25
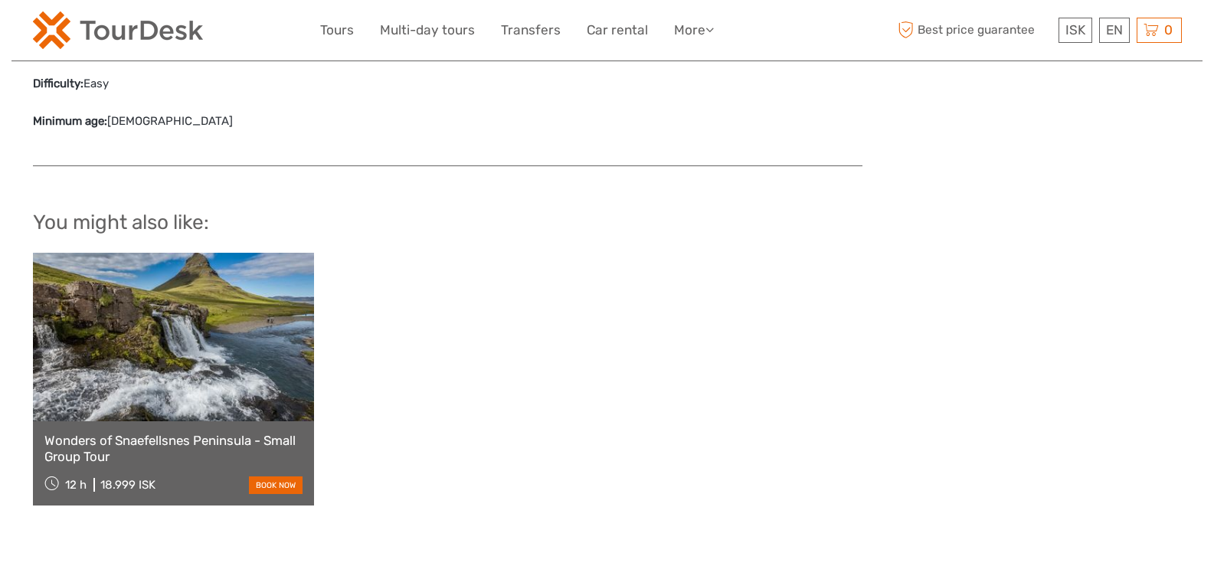
scroll to position [1685, 0]
